Goal: Information Seeking & Learning: Learn about a topic

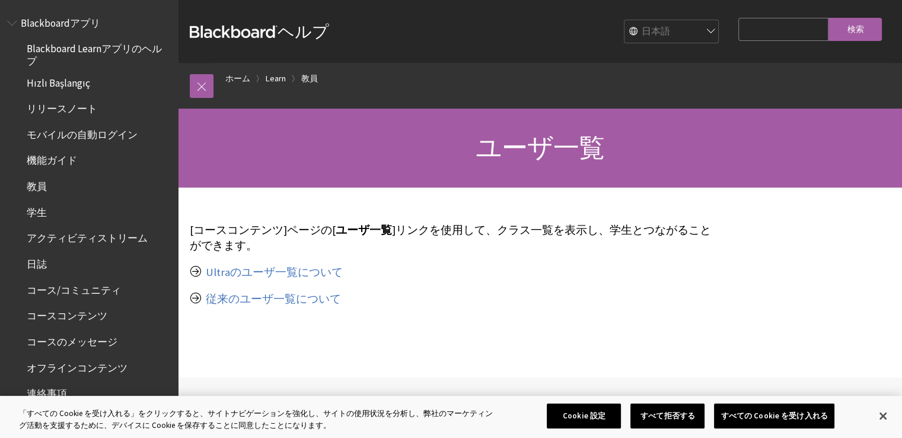
click at [41, 209] on span "学生" at bounding box center [37, 210] width 20 height 16
click at [41, 211] on span "学生" at bounding box center [37, 210] width 20 height 16
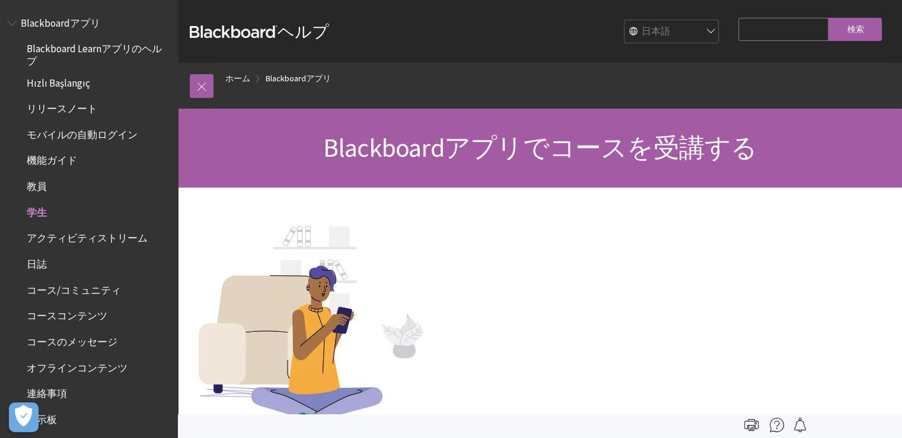
click at [37, 183] on span "教員" at bounding box center [37, 184] width 20 height 16
